Goal: Task Accomplishment & Management: Manage account settings

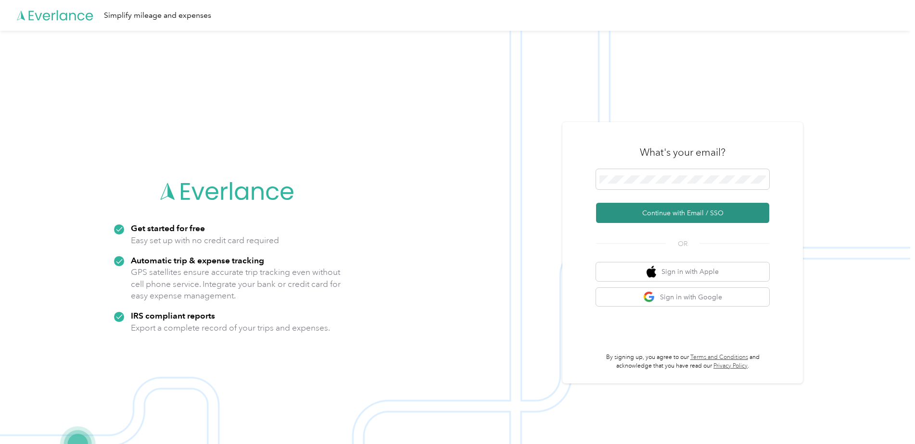
click at [687, 213] on button "Continue with Email / SSO" at bounding box center [682, 213] width 173 height 20
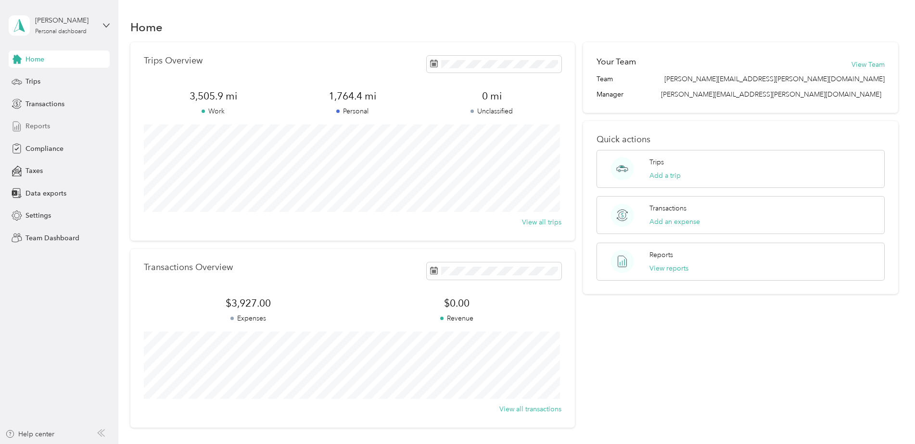
click at [39, 125] on span "Reports" at bounding box center [37, 126] width 25 height 10
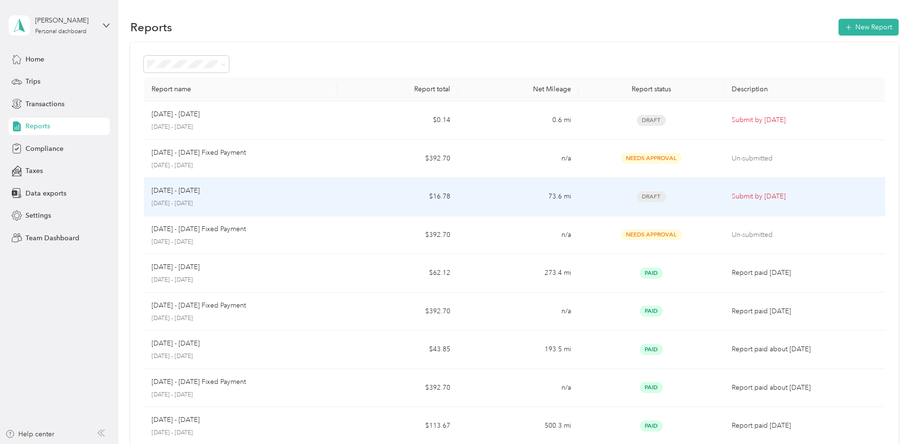
click at [221, 196] on div "[DATE] - [DATE] [DATE] - [DATE]" at bounding box center [241, 197] width 178 height 23
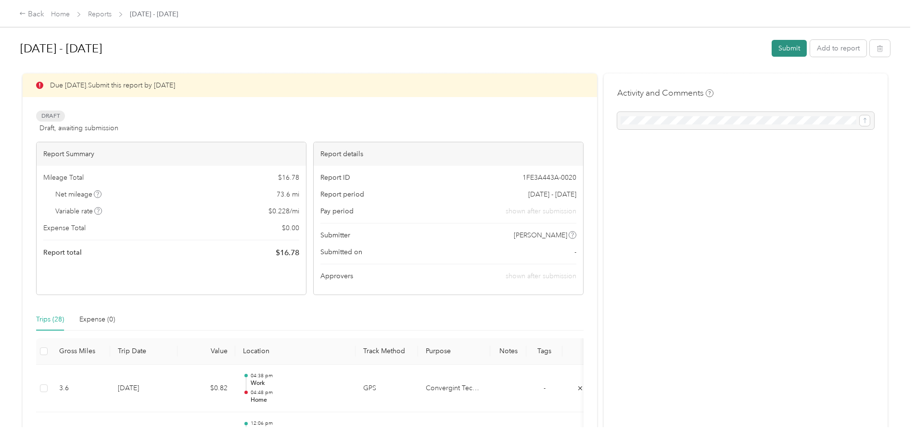
click at [789, 48] on button "Submit" at bounding box center [788, 48] width 35 height 17
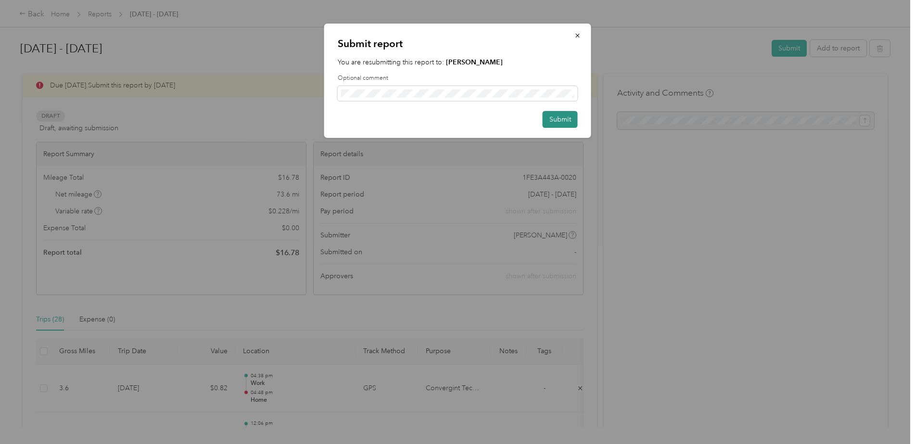
click at [559, 118] on button "Submit" at bounding box center [560, 119] width 35 height 17
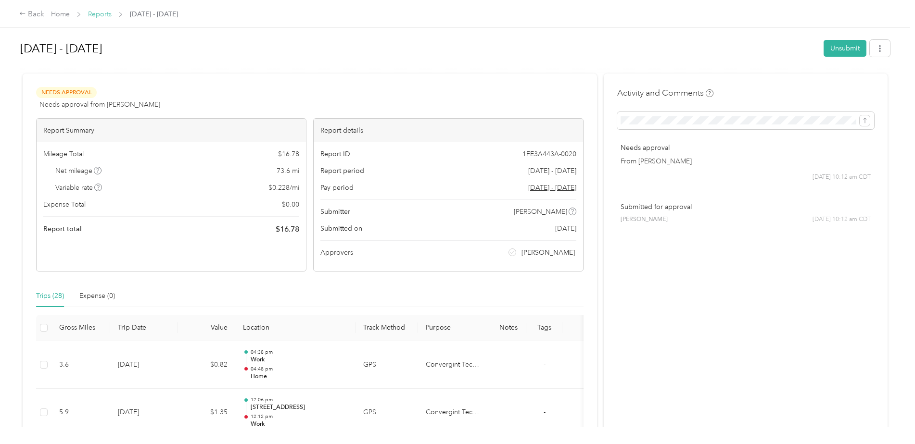
click at [99, 14] on link "Reports" at bounding box center [100, 14] width 24 height 8
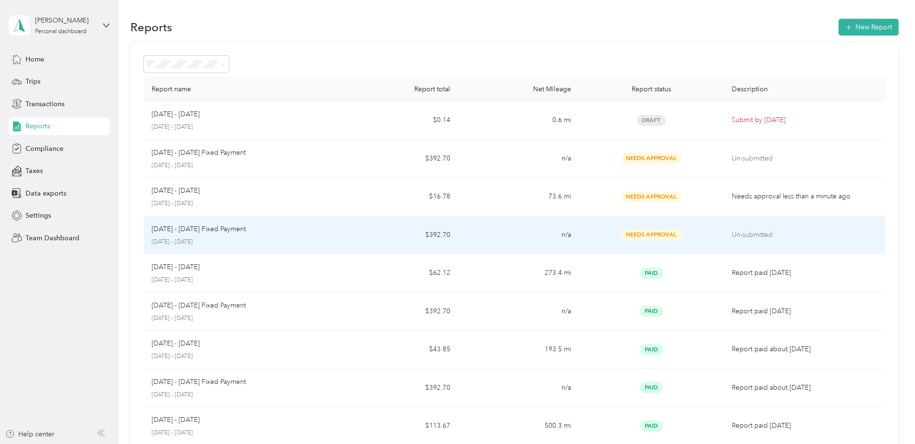
click at [495, 239] on td "n/a" at bounding box center [518, 235] width 121 height 38
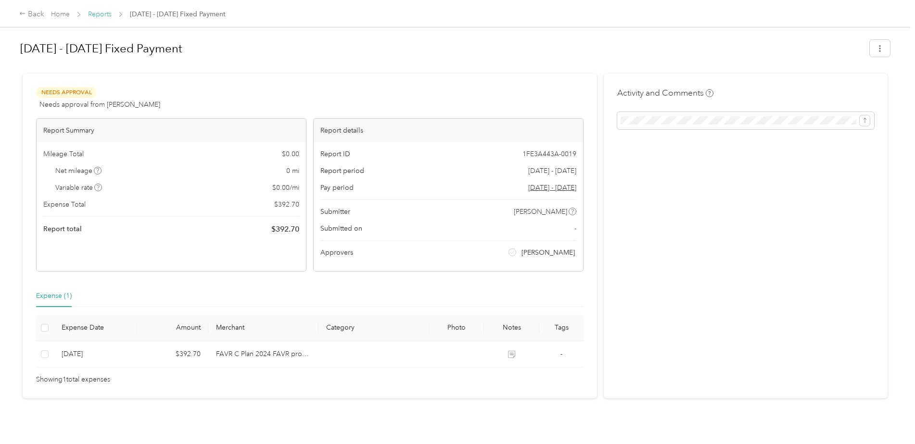
click at [98, 13] on link "Reports" at bounding box center [100, 14] width 24 height 8
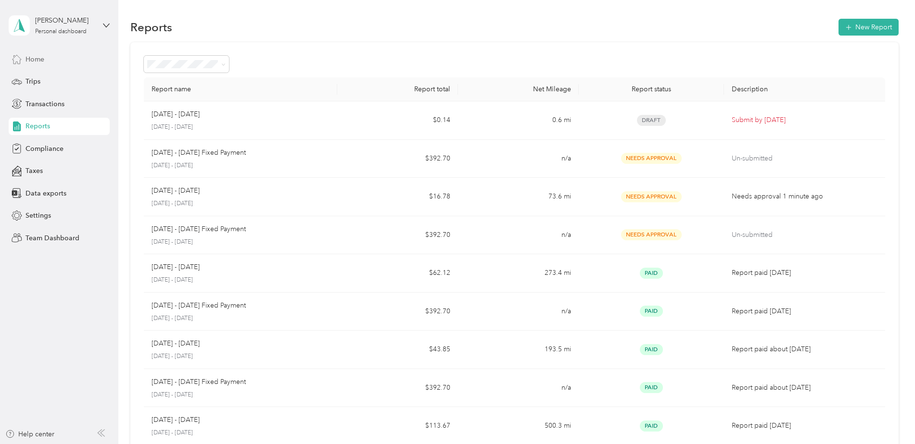
click at [36, 56] on span "Home" at bounding box center [34, 59] width 19 height 10
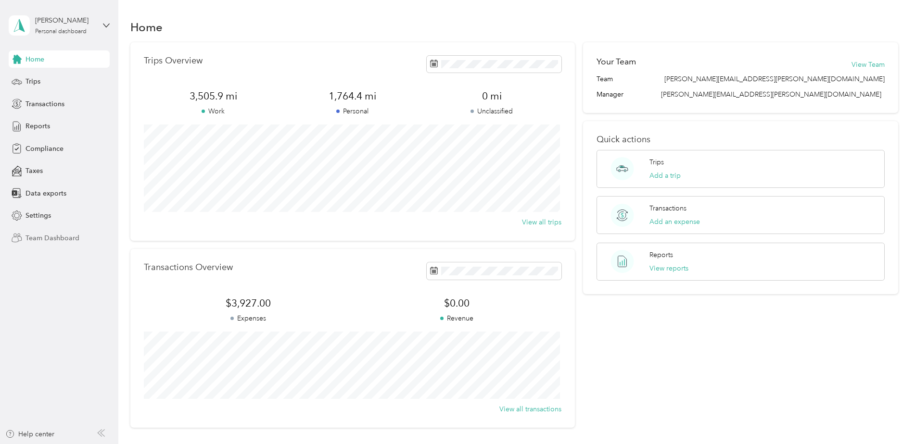
click at [63, 237] on span "Team Dashboard" at bounding box center [52, 238] width 54 height 10
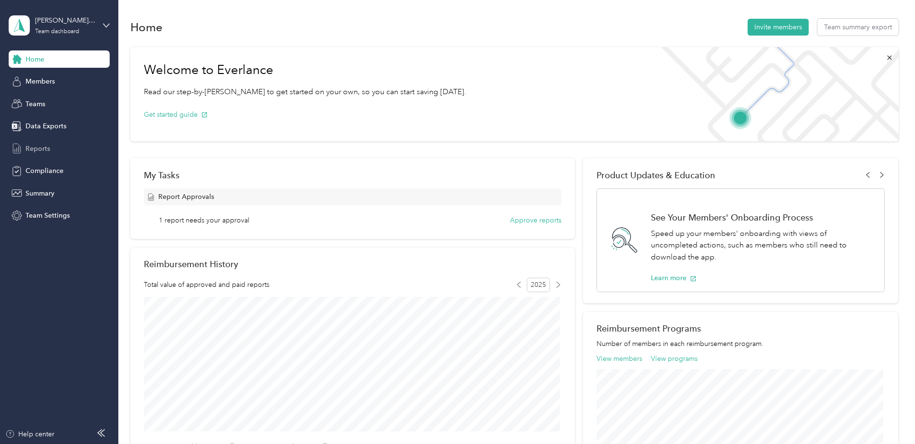
click at [38, 147] on span "Reports" at bounding box center [37, 149] width 25 height 10
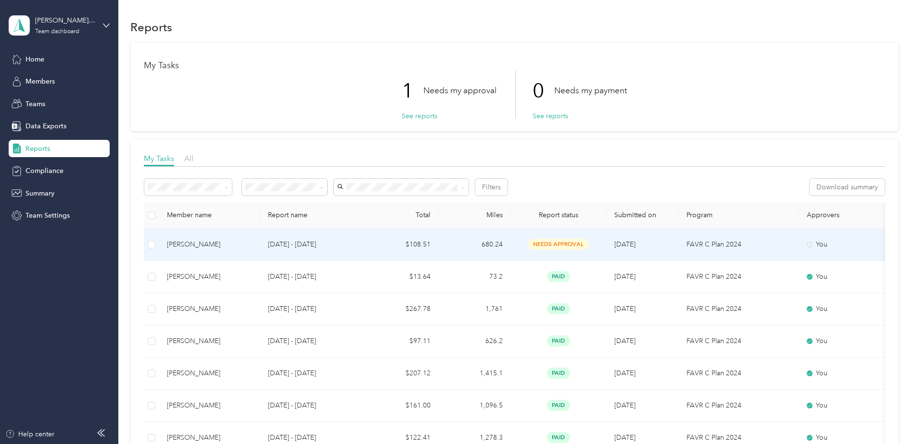
click at [361, 248] on td "[DATE] - [DATE]" at bounding box center [313, 245] width 106 height 32
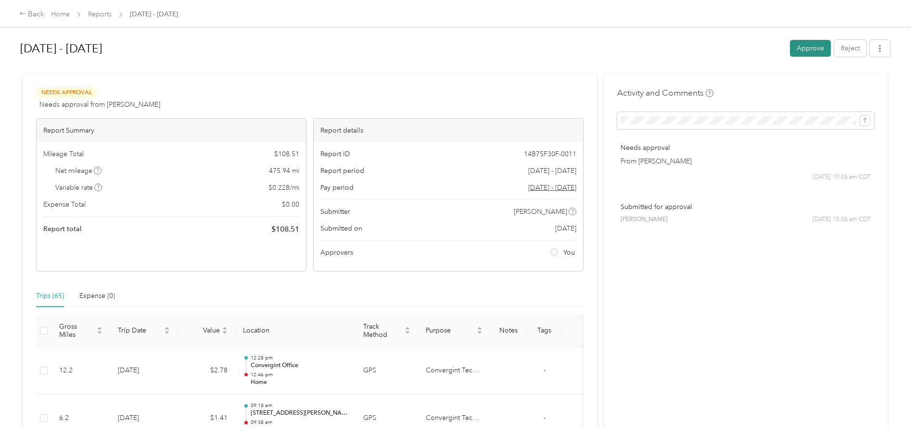
click at [805, 48] on button "Approve" at bounding box center [810, 48] width 41 height 17
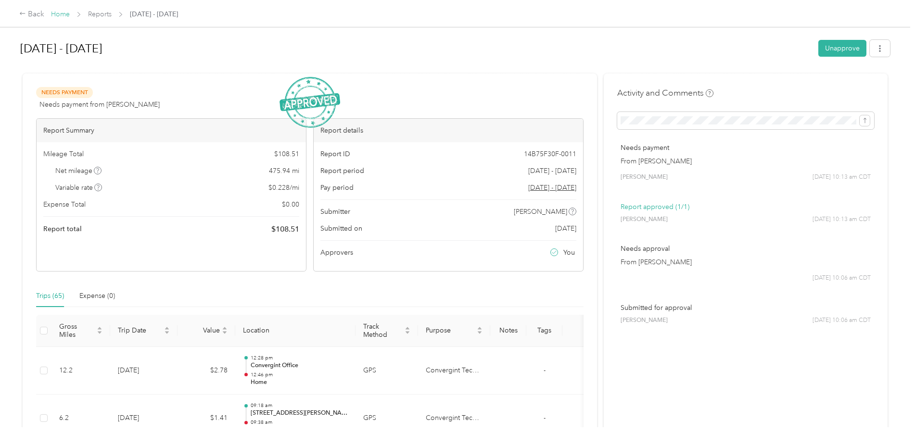
click at [64, 13] on link "Home" at bounding box center [60, 14] width 19 height 8
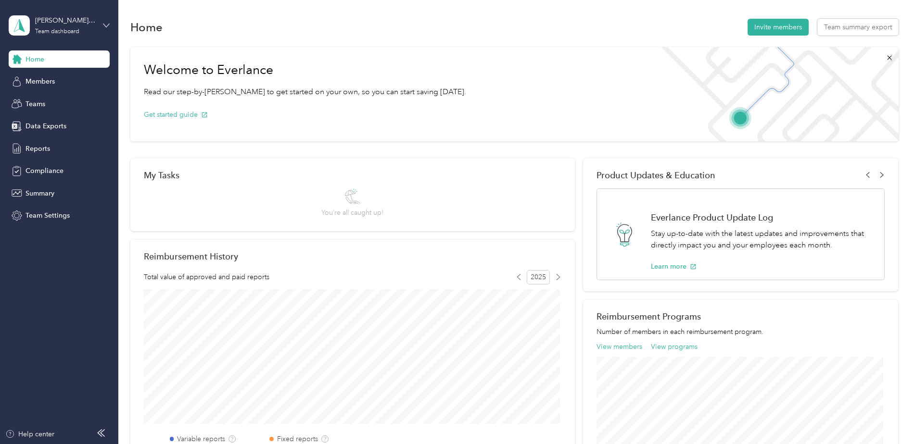
click at [104, 24] on icon at bounding box center [106, 25] width 6 height 3
click at [40, 120] on div "Log out" at bounding box center [35, 123] width 37 height 10
